Goal: Task Accomplishment & Management: Manage account settings

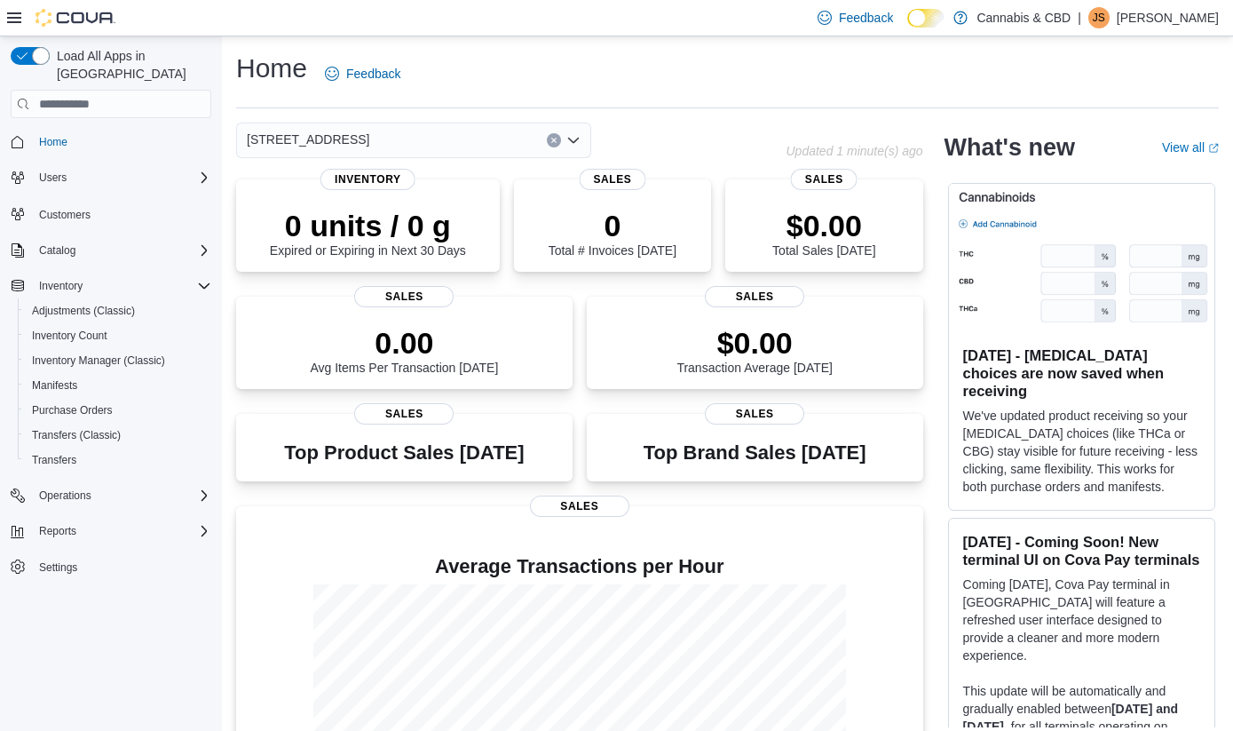
click at [1179, 21] on p "[PERSON_NAME]" at bounding box center [1168, 17] width 102 height 21
click at [1124, 176] on span "Sign Out" at bounding box center [1105, 171] width 48 height 18
